Goal: Transaction & Acquisition: Download file/media

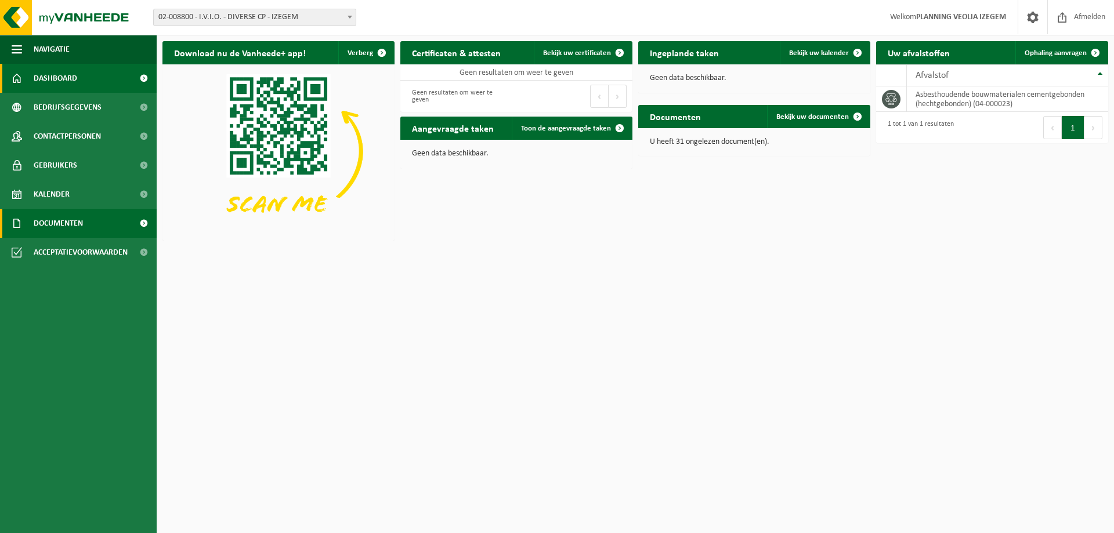
click at [51, 225] on span "Documenten" at bounding box center [58, 223] width 49 height 29
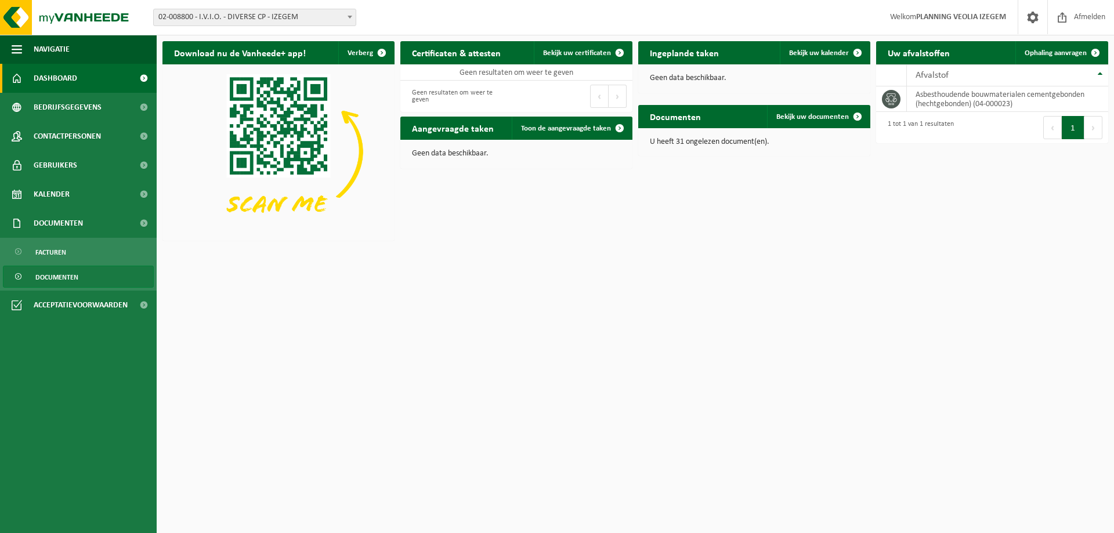
click at [54, 276] on span "Documenten" at bounding box center [56, 277] width 43 height 22
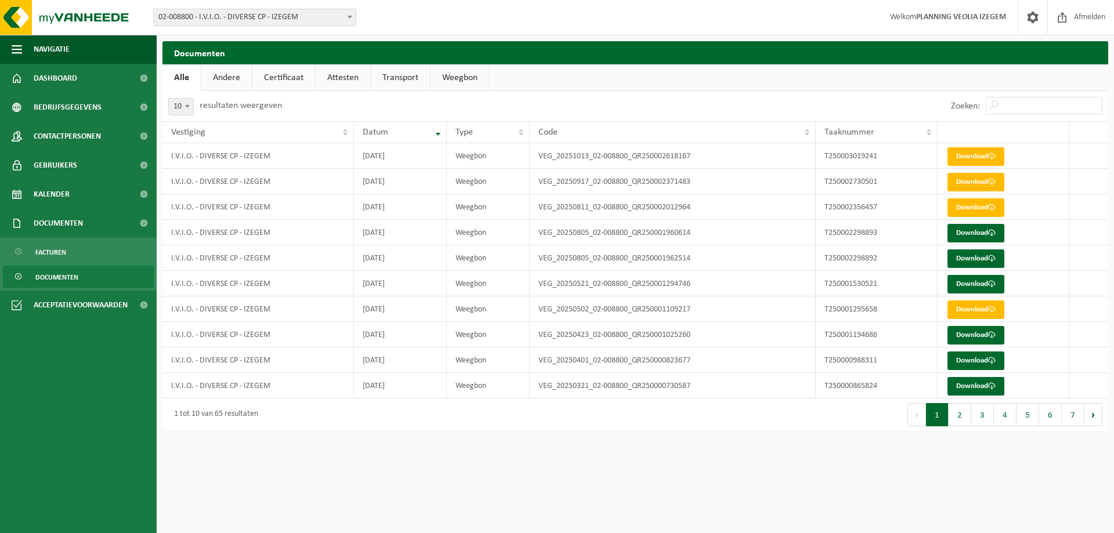
click at [353, 17] on span at bounding box center [350, 16] width 12 height 15
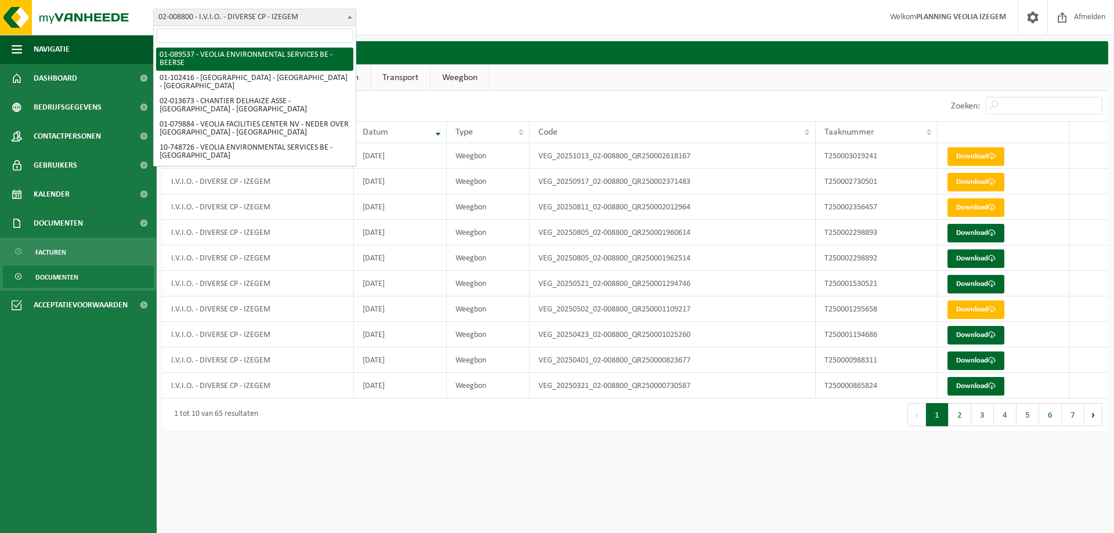
select select "732"
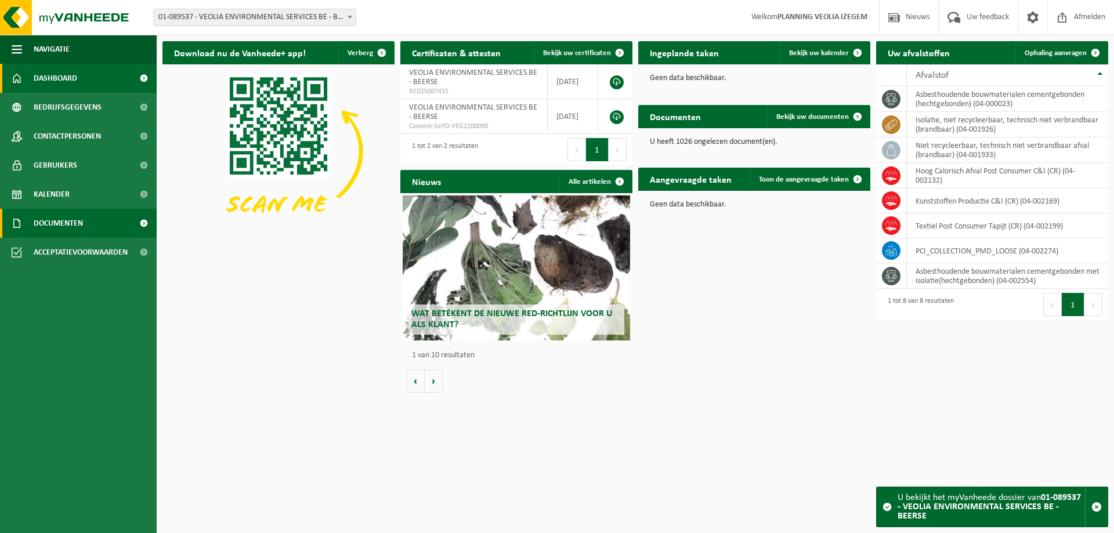
click at [46, 219] on span "Documenten" at bounding box center [58, 223] width 49 height 29
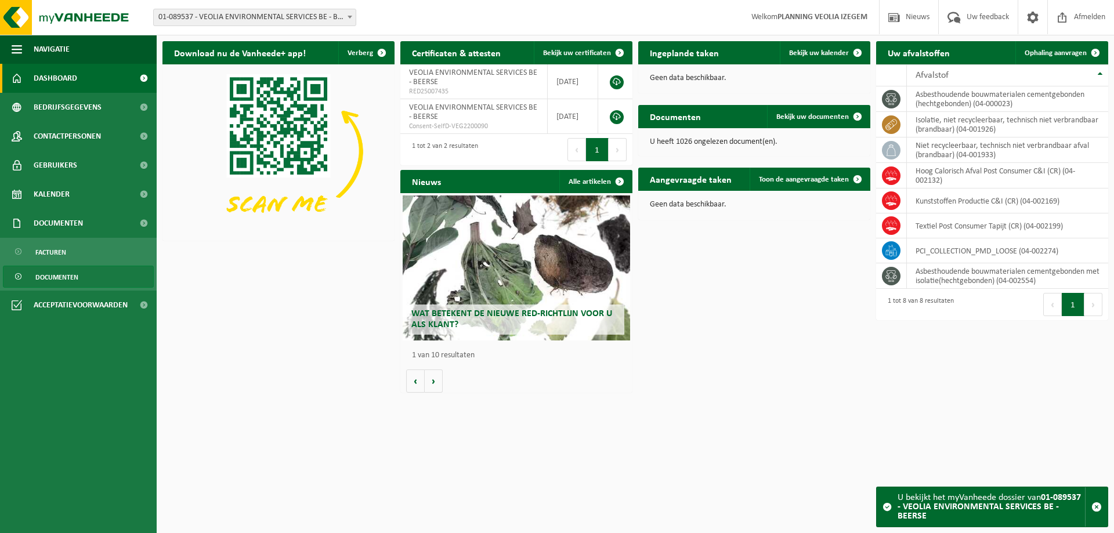
click at [70, 276] on span "Documenten" at bounding box center [56, 277] width 43 height 22
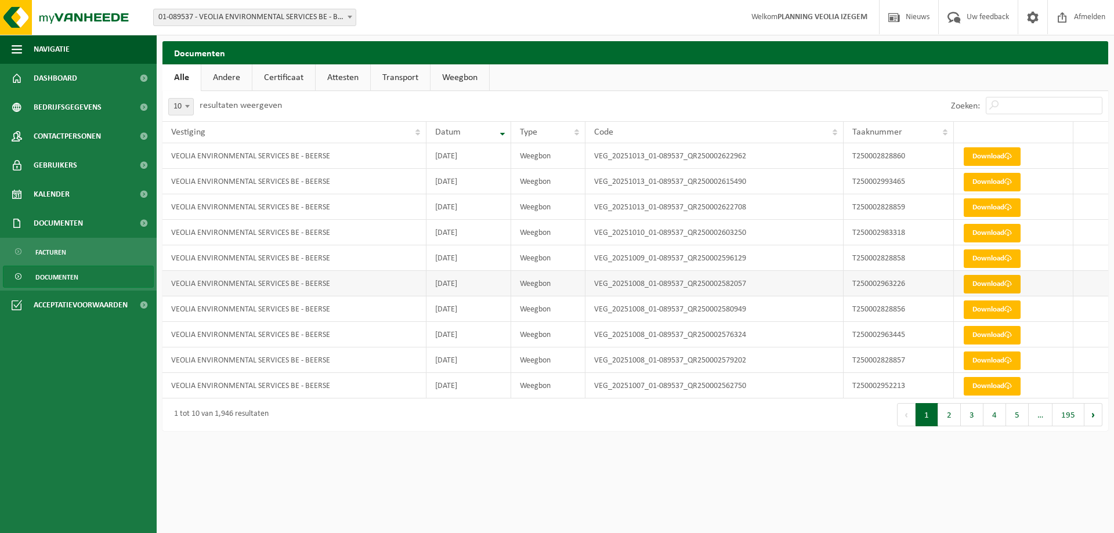
click at [980, 286] on link "Download" at bounding box center [992, 284] width 57 height 19
click at [981, 309] on link "Download" at bounding box center [992, 310] width 57 height 19
click at [982, 335] on link "Download" at bounding box center [992, 335] width 57 height 19
